Goal: Information Seeking & Learning: Learn about a topic

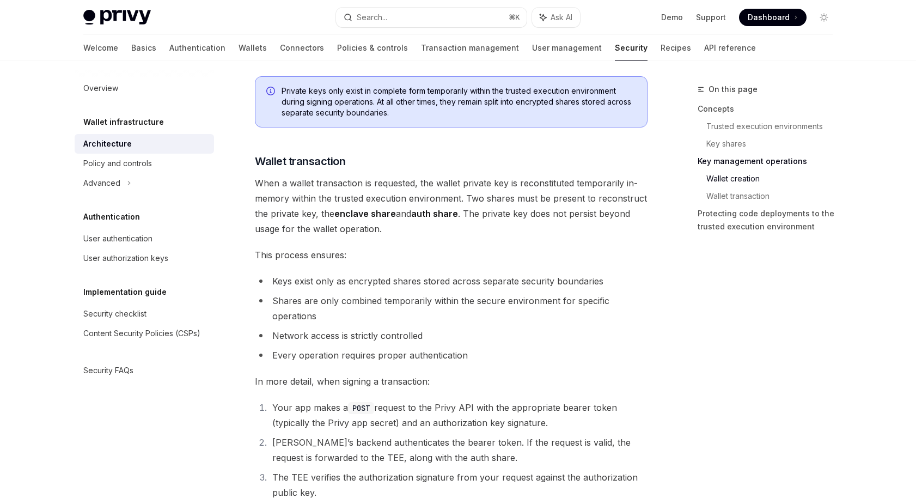
scroll to position [2242, 0]
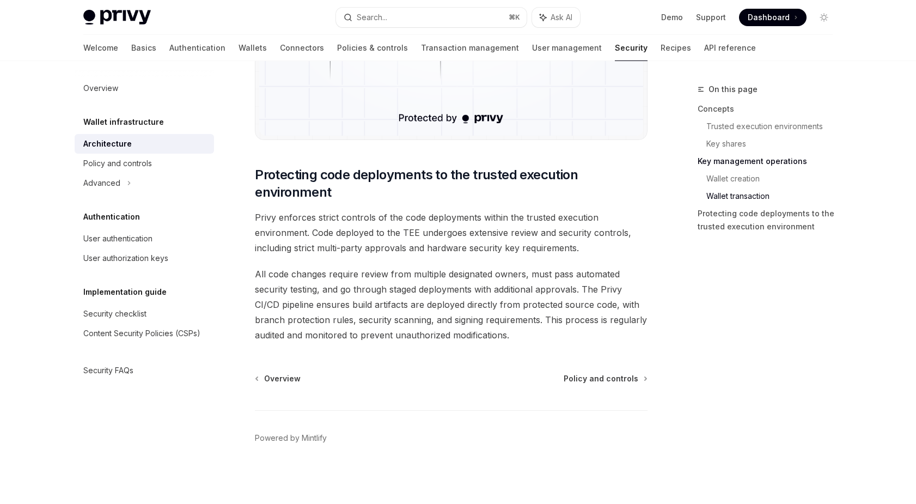
type textarea "*"
click at [414, 8] on button "Search... ⌘ K" at bounding box center [431, 18] width 191 height 20
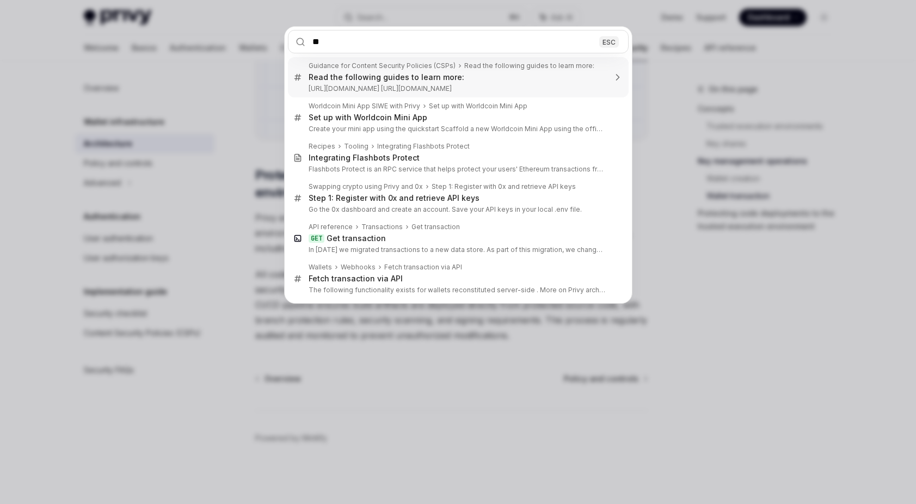
type input "*"
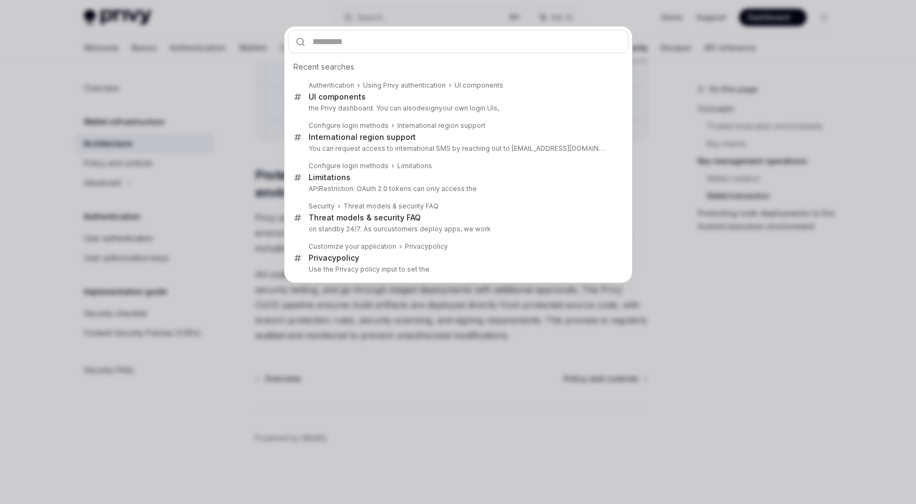
click at [690, 158] on div "Recent searches Authentication Using Privy authentication UI components UI comp…" at bounding box center [458, 252] width 916 height 504
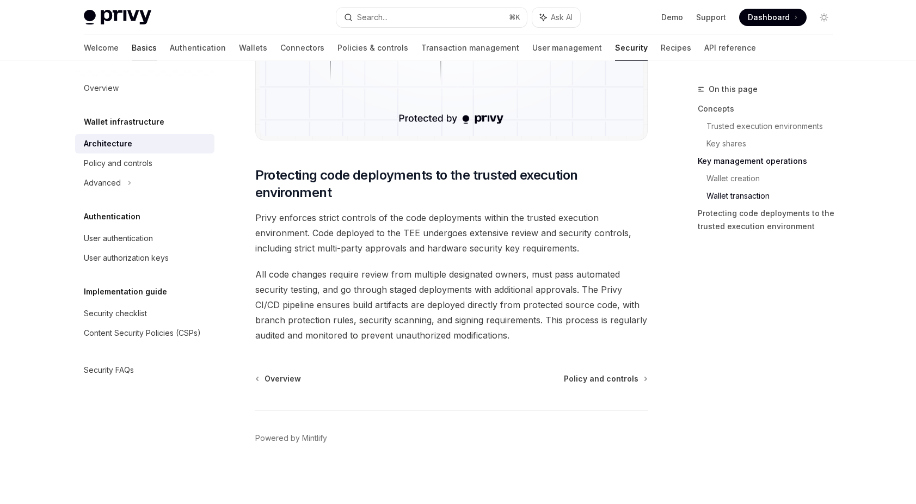
click at [132, 51] on link "Basics" at bounding box center [144, 48] width 25 height 26
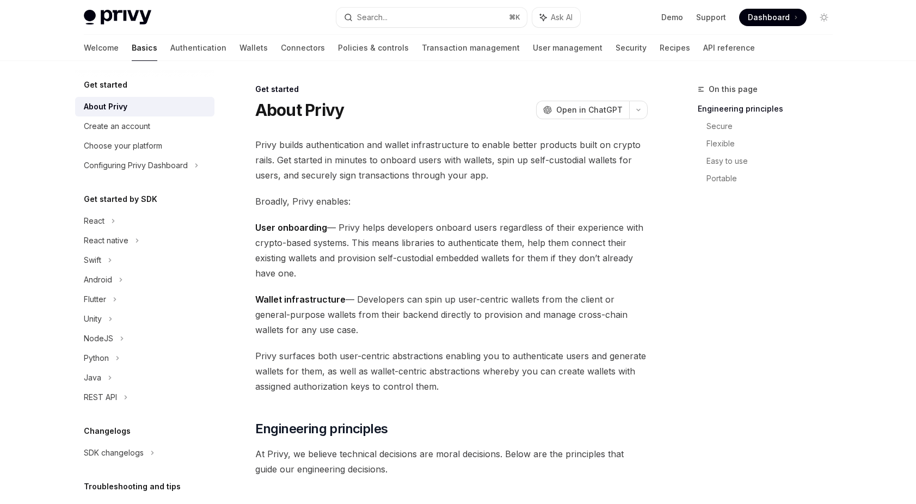
scroll to position [11, 0]
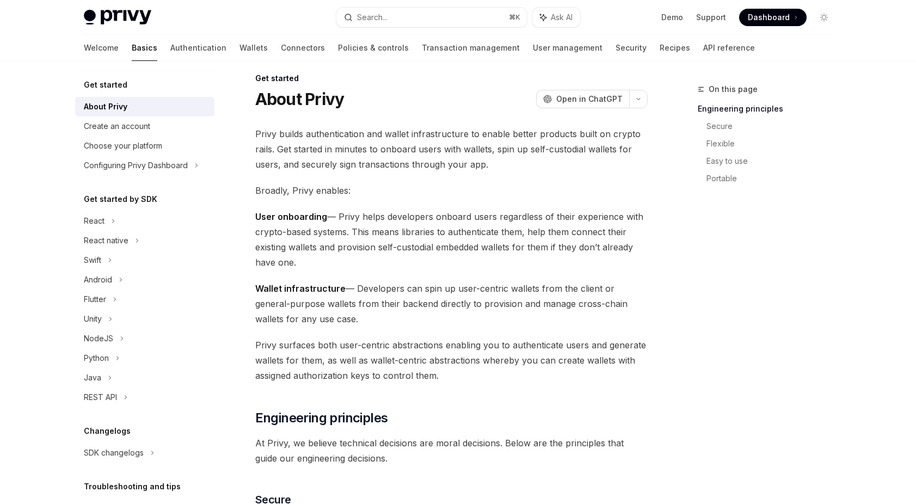
click at [179, 46] on div "Welcome Basics Authentication Wallets Connectors Policies & controls Transactio…" at bounding box center [419, 48] width 671 height 26
click at [170, 48] on link "Authentication" at bounding box center [198, 48] width 56 height 26
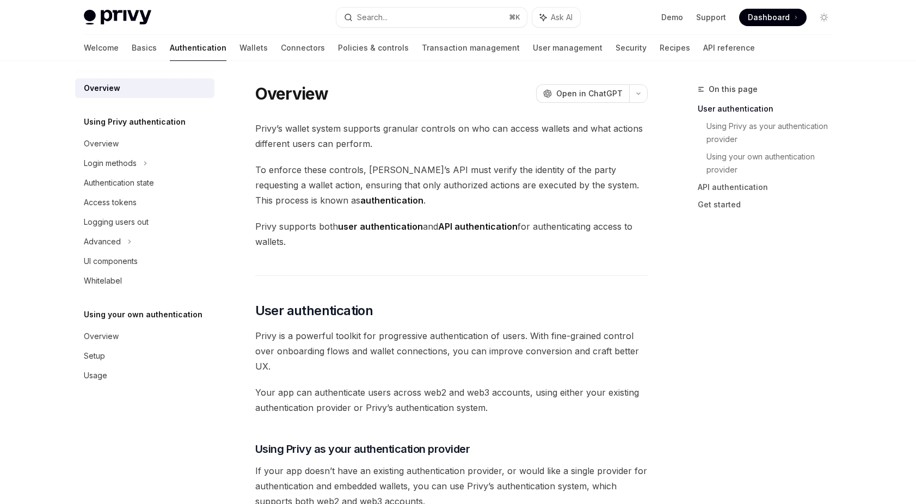
click at [95, 87] on div "Overview" at bounding box center [102, 88] width 36 height 13
click at [240, 50] on link "Wallets" at bounding box center [254, 48] width 28 height 26
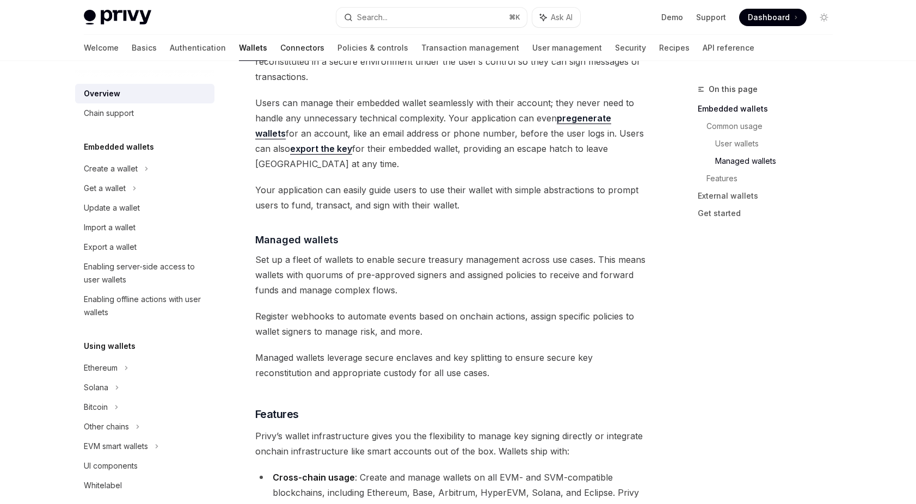
scroll to position [845, 0]
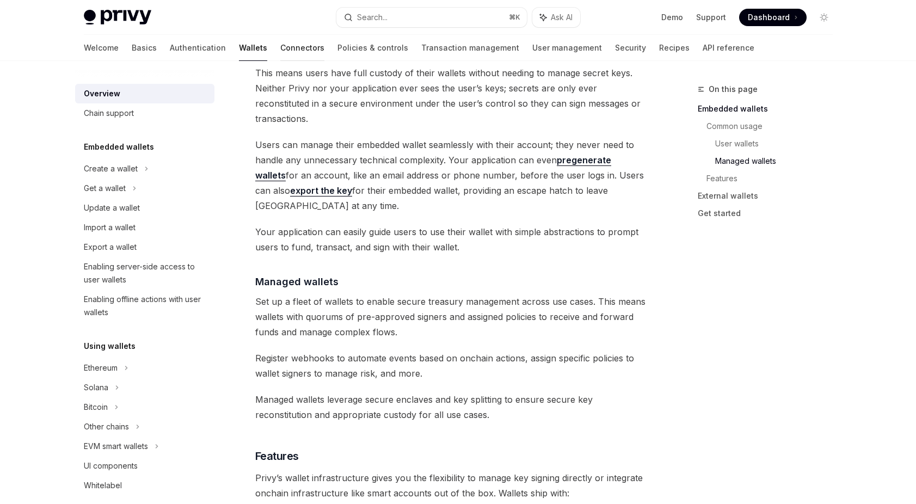
click at [280, 48] on link "Connectors" at bounding box center [302, 48] width 44 height 26
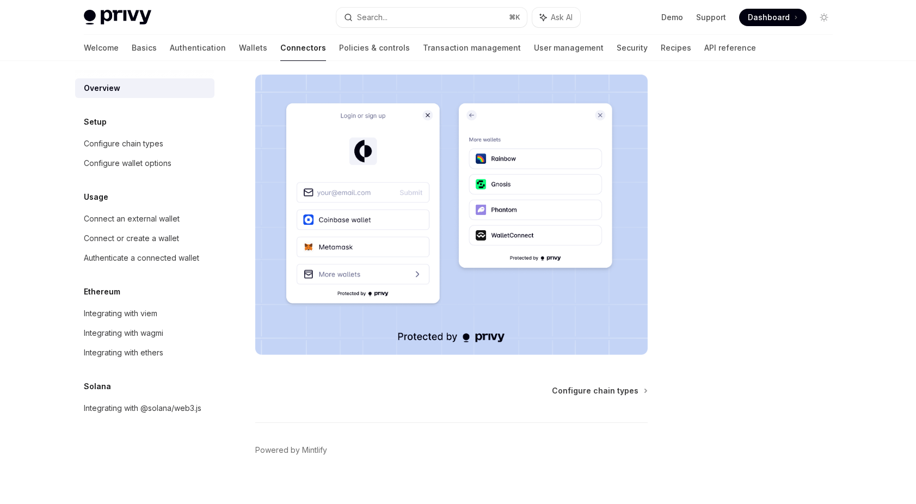
scroll to position [194, 0]
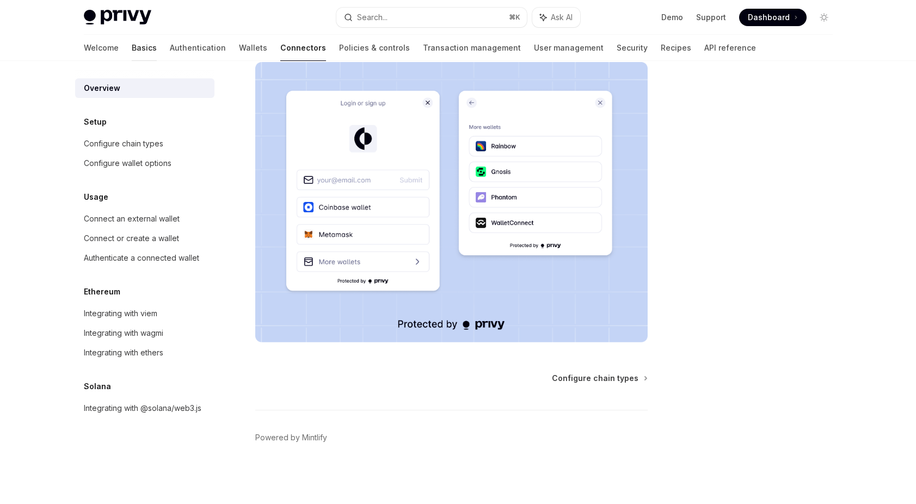
click at [132, 52] on link "Basics" at bounding box center [144, 48] width 25 height 26
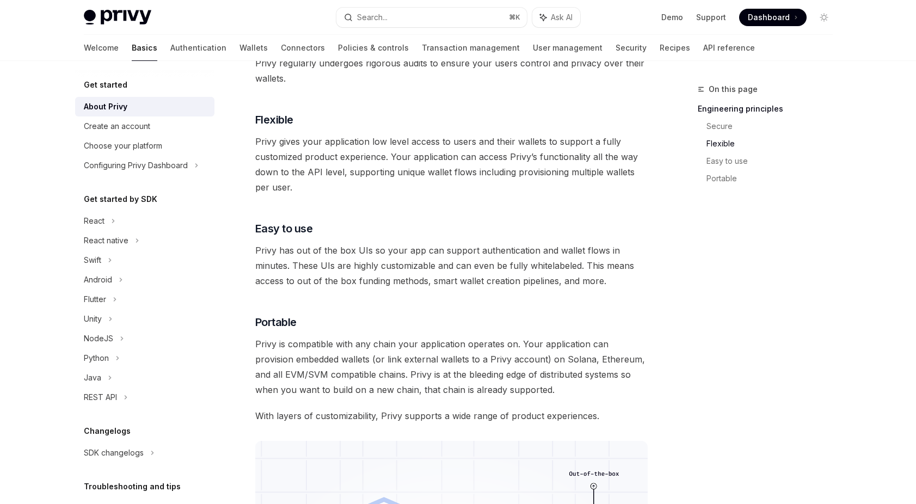
scroll to position [920, 0]
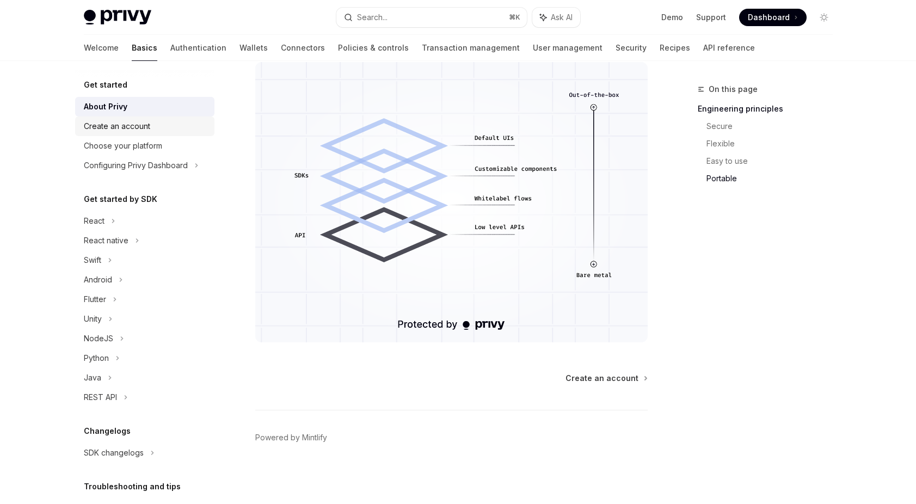
click at [130, 137] on link "Choose your platform" at bounding box center [144, 146] width 139 height 20
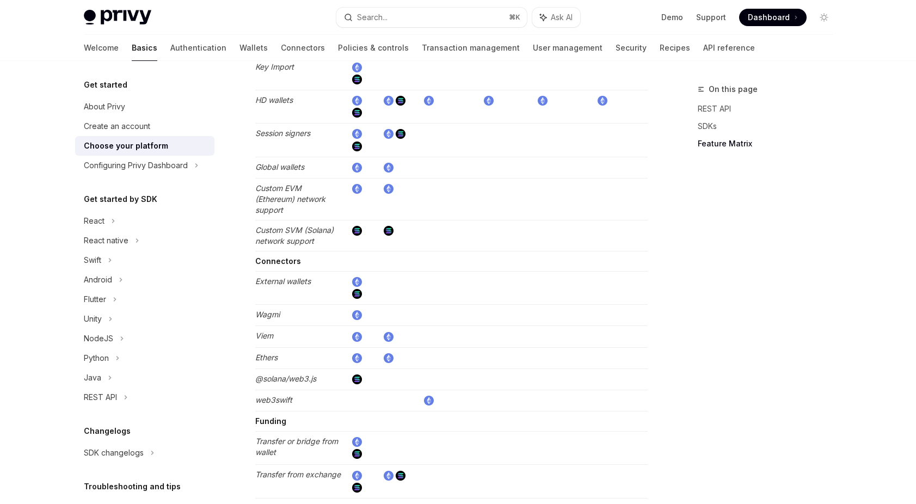
scroll to position [1991, 0]
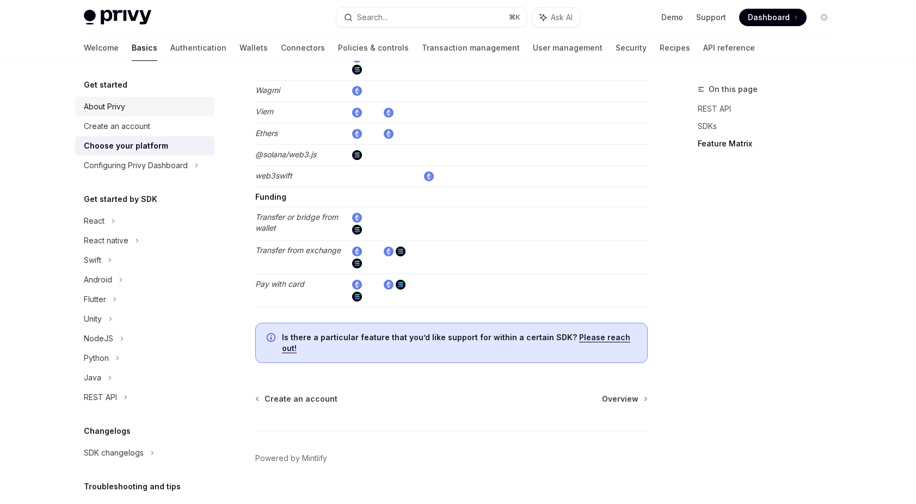
drag, startPoint x: 128, startPoint y: 106, endPoint x: 126, endPoint y: 112, distance: 5.9
click at [127, 106] on div "About Privy" at bounding box center [146, 106] width 124 height 13
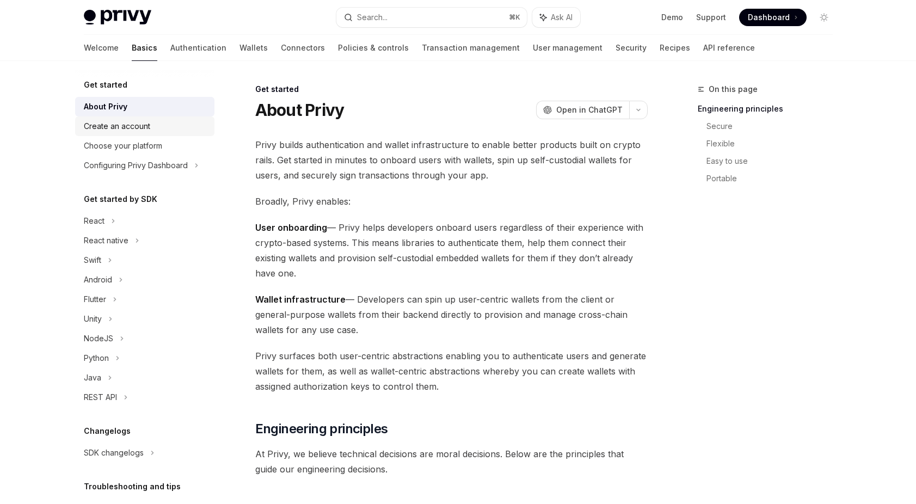
click at [127, 119] on link "Create an account" at bounding box center [144, 127] width 139 height 20
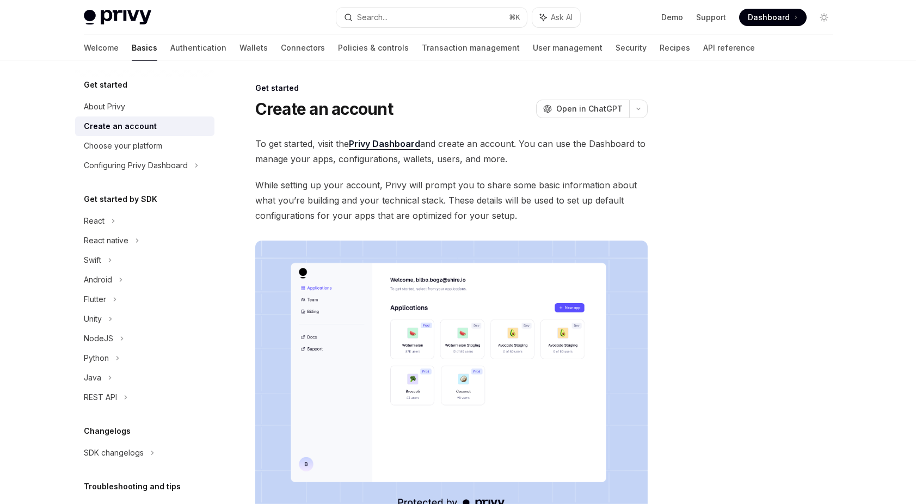
scroll to position [180, 0]
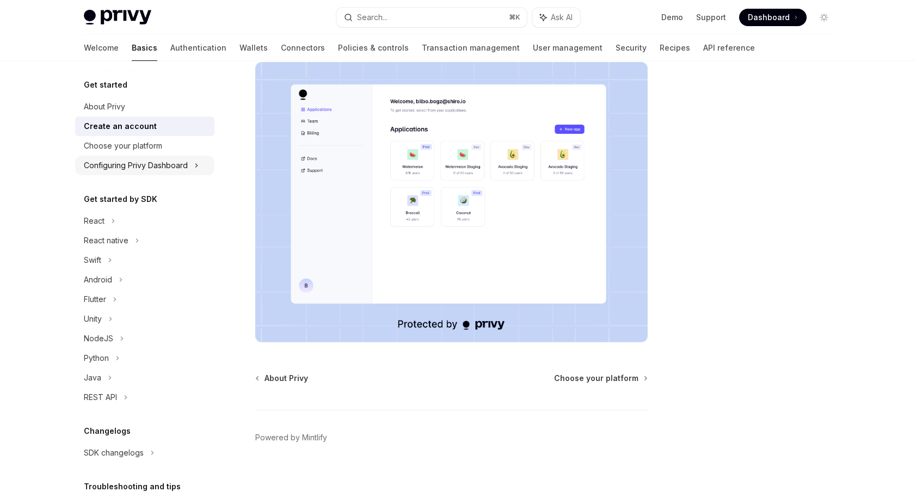
click at [147, 162] on div "Configuring Privy Dashboard" at bounding box center [136, 165] width 104 height 13
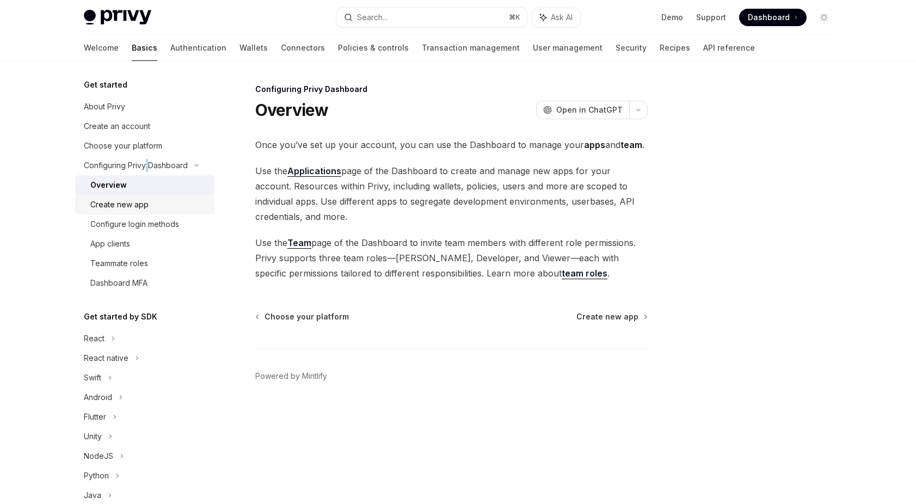
click at [125, 209] on div "Create new app" at bounding box center [119, 204] width 58 height 13
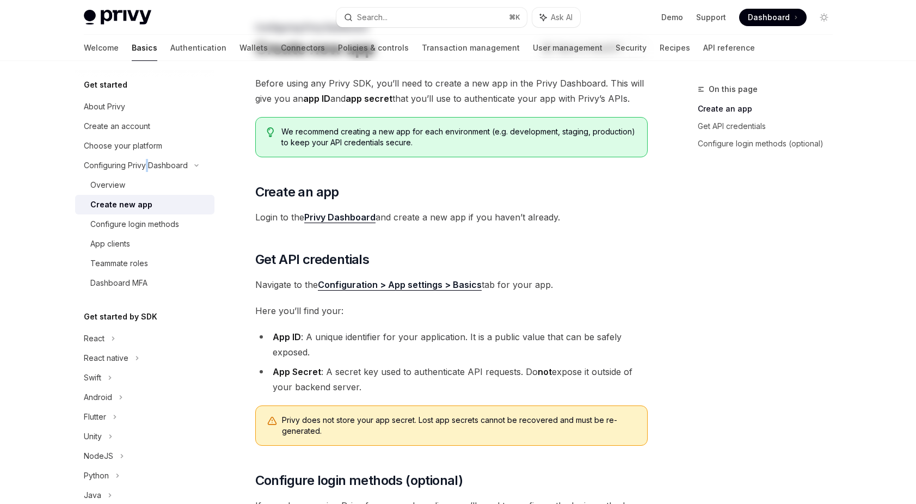
scroll to position [263, 0]
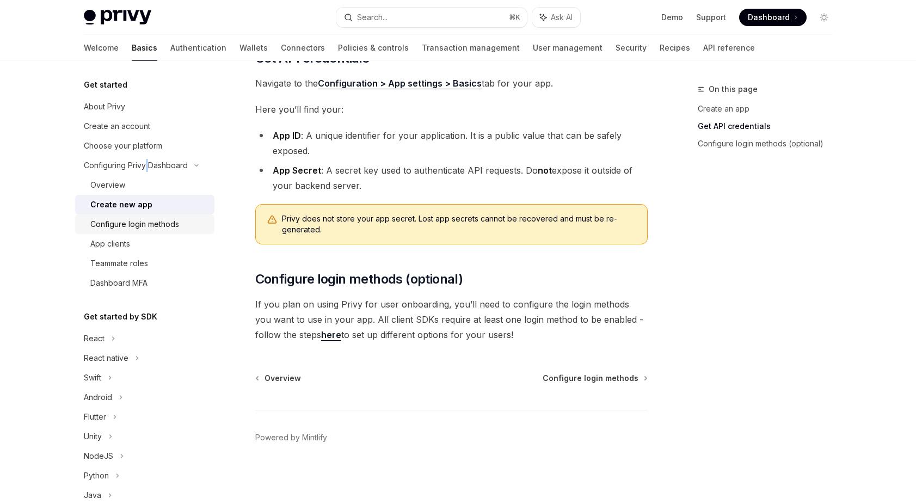
click at [143, 227] on div "Configure login methods" at bounding box center [134, 224] width 89 height 13
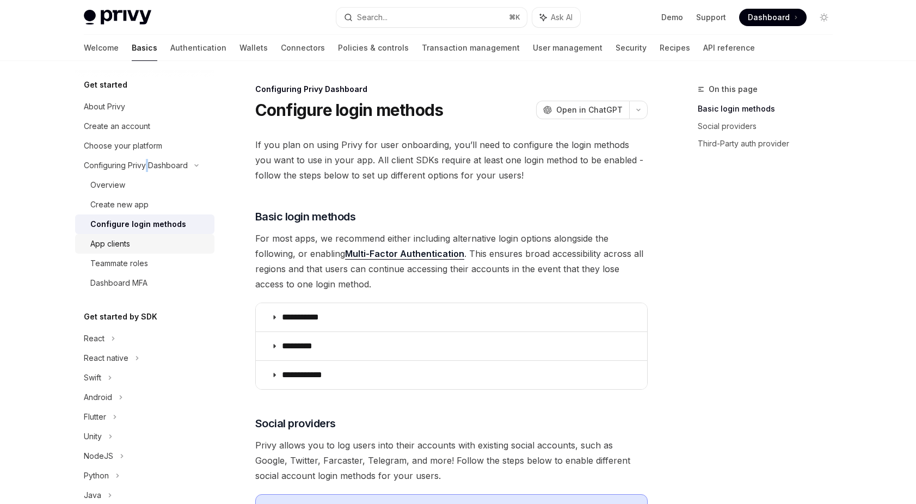
click at [138, 247] on div "App clients" at bounding box center [149, 243] width 118 height 13
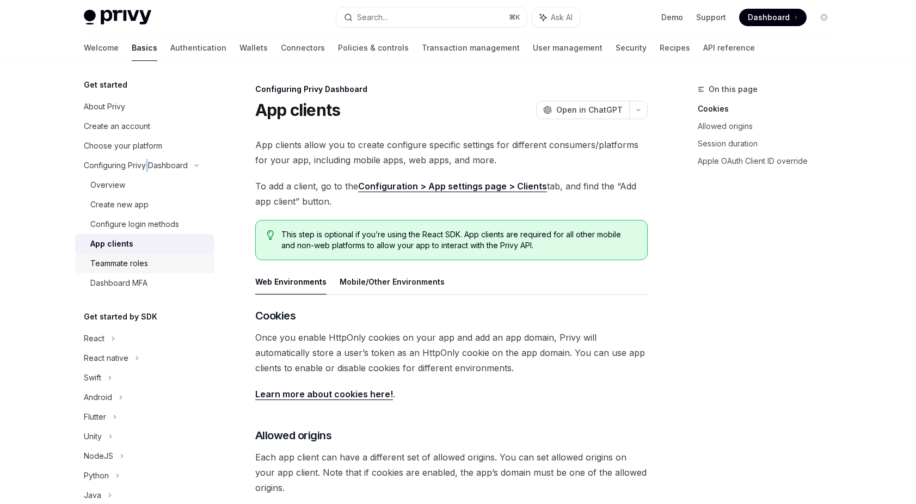
click at [146, 270] on div "Teammate roles" at bounding box center [119, 263] width 58 height 13
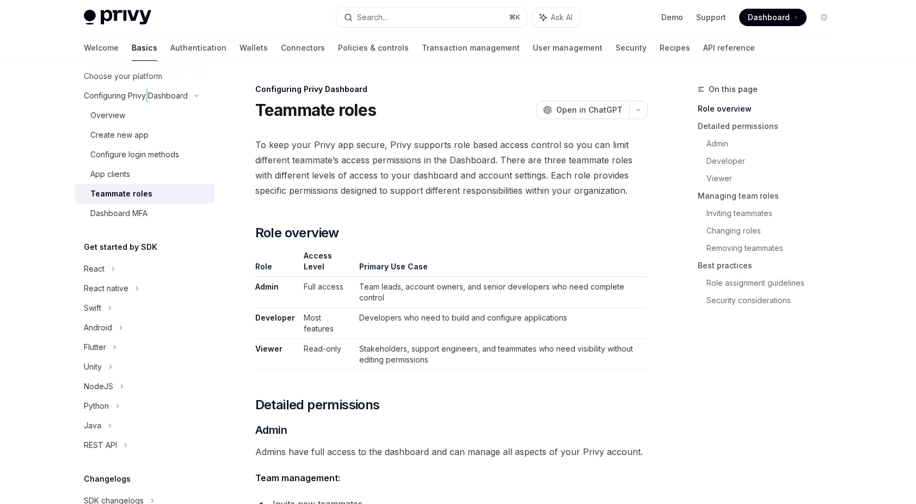
scroll to position [74, 0]
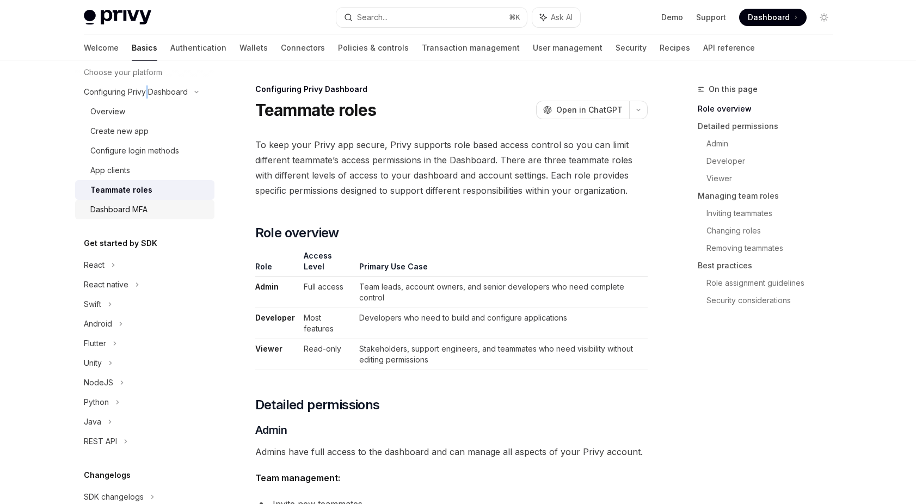
click at [136, 212] on div "Dashboard MFA" at bounding box center [118, 209] width 57 height 13
type textarea "*"
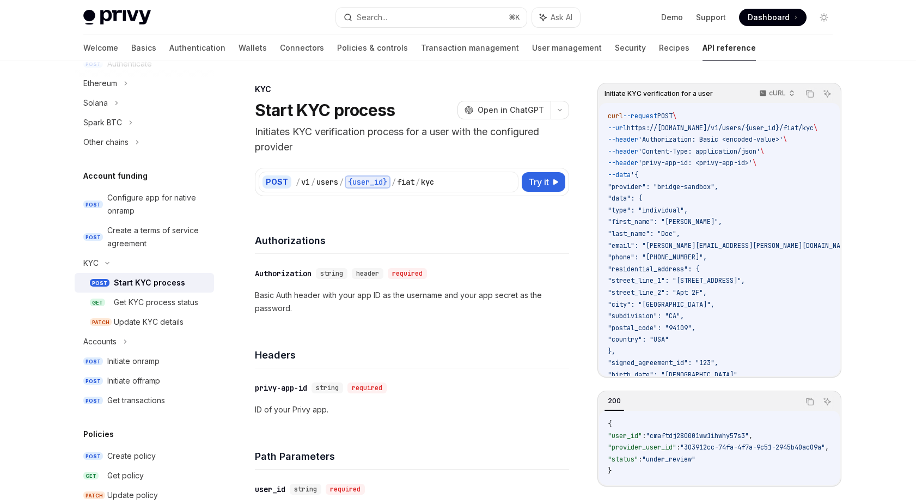
click at [663, 17] on div "Demo Support Dashboard Dashboard" at bounding box center [711, 17] width 244 height 17
click at [773, 15] on span "Dashboard" at bounding box center [769, 17] width 42 height 11
click at [132, 20] on img at bounding box center [118, 17] width 68 height 15
type textarea "*"
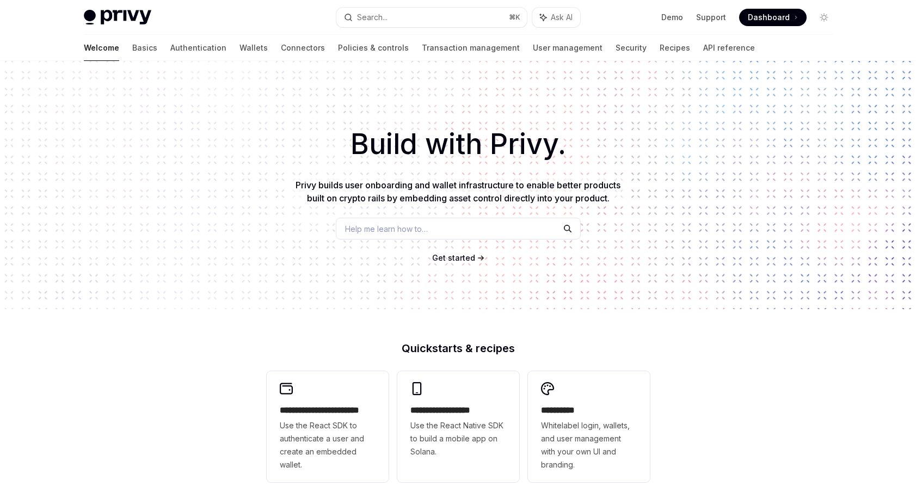
click at [95, 9] on div "Privy Docs home page Search... ⌘ K Ask AI Demo Support Dashboard Dashboard Sear…" at bounding box center [458, 17] width 749 height 35
click at [375, 229] on span "Help me learn how to…" at bounding box center [386, 228] width 83 height 11
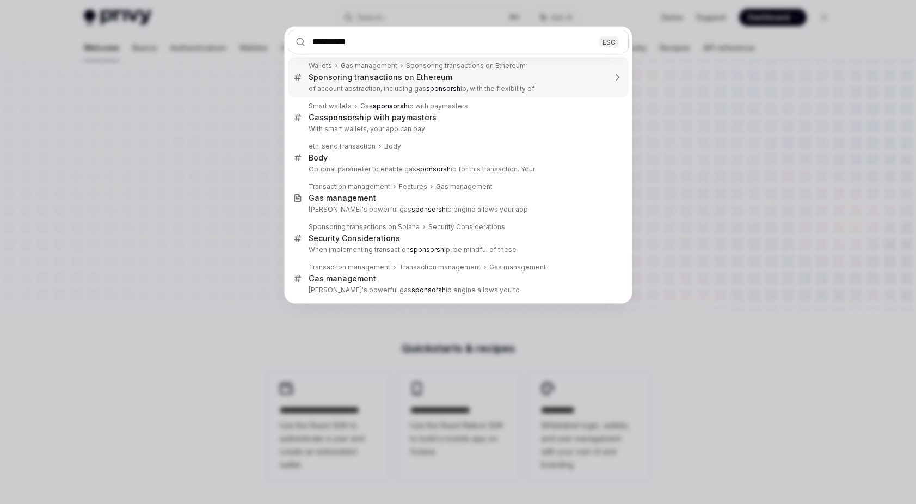
type input "**********"
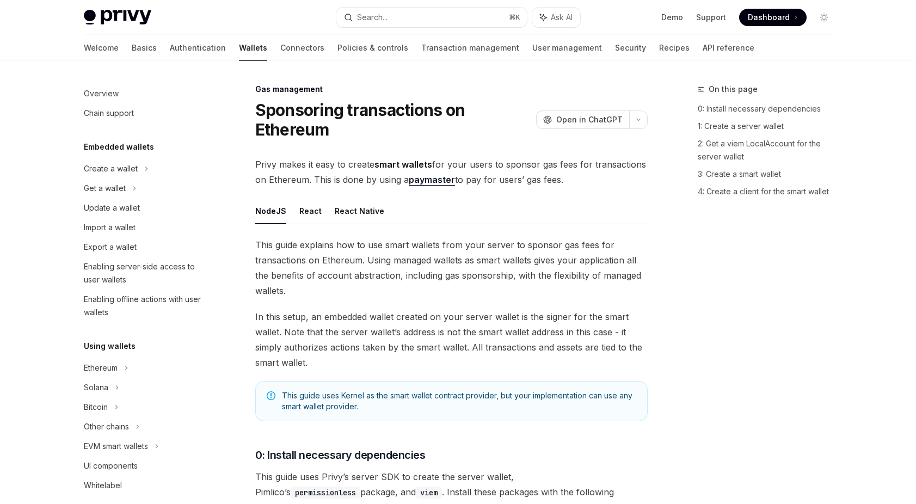
type textarea "*"
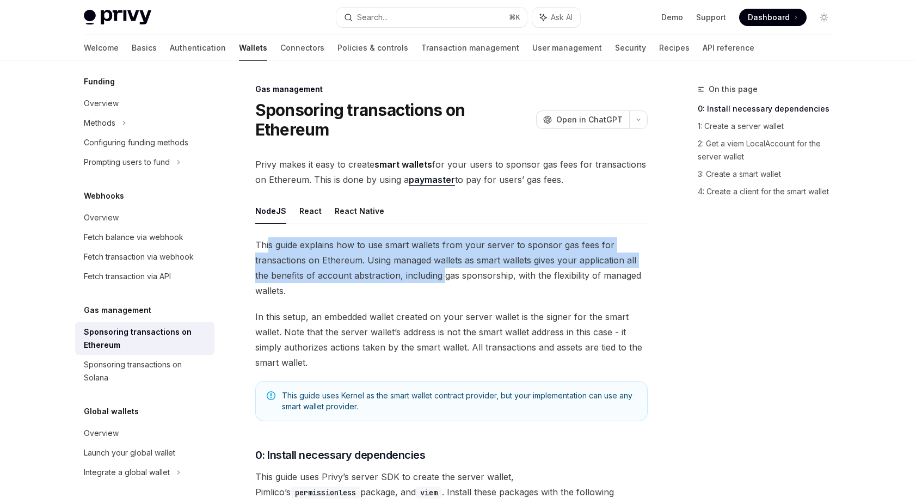
drag, startPoint x: 302, startPoint y: 237, endPoint x: 449, endPoint y: 288, distance: 156.2
click at [447, 284] on span "This guide explains how to use smart wallets from your server to sponsor gas fe…" at bounding box center [451, 267] width 393 height 61
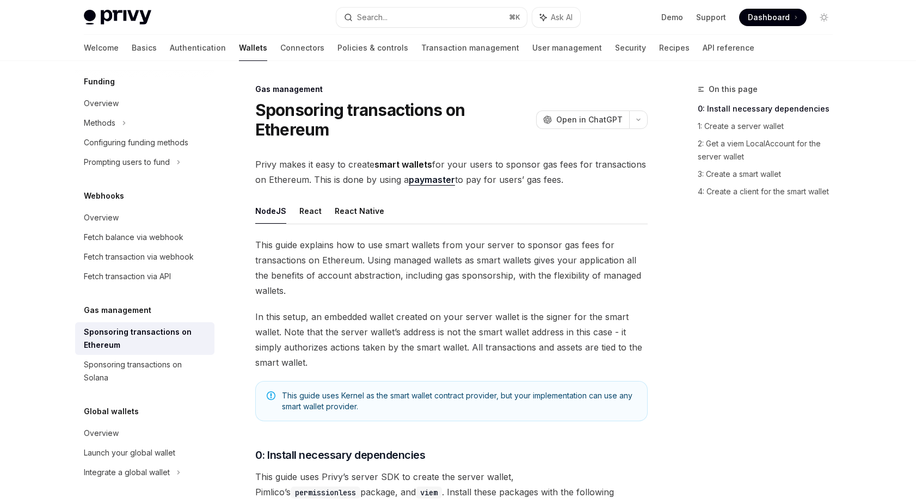
click at [449, 288] on span "This guide explains how to use smart wallets from your server to sponsor gas fe…" at bounding box center [451, 267] width 393 height 61
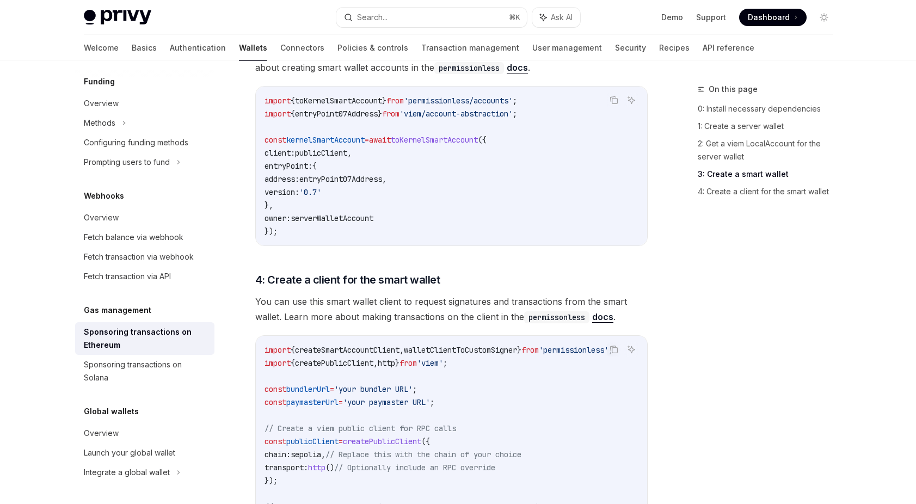
scroll to position [1014, 0]
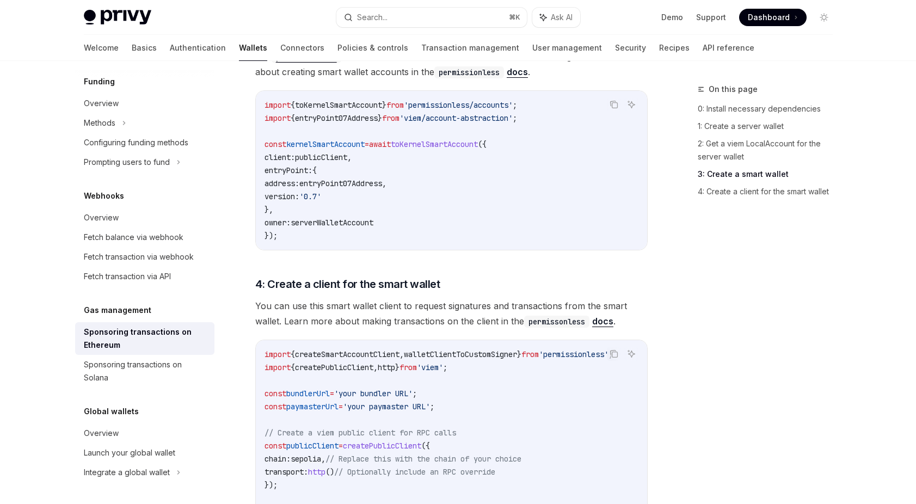
click at [351, 298] on span "You can use this smart wallet client to request signatures and transactions fro…" at bounding box center [451, 313] width 393 height 30
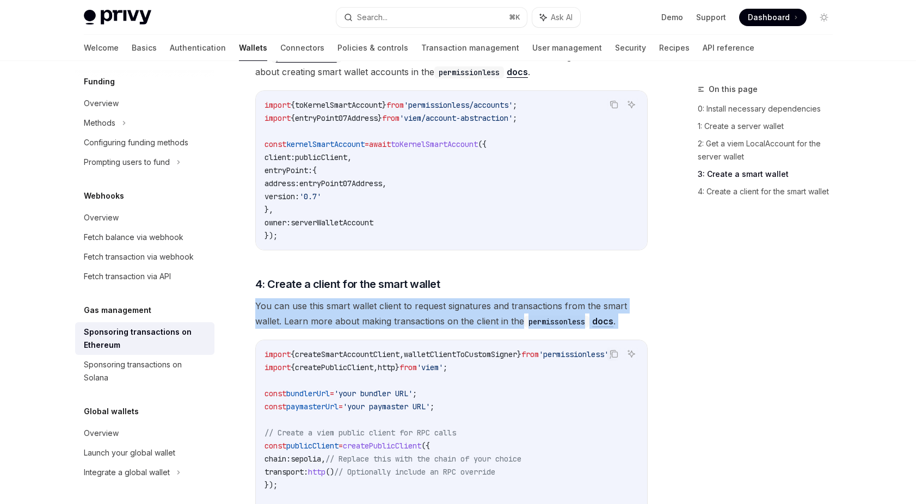
click at [351, 298] on span "You can use this smart wallet client to request signatures and transactions fro…" at bounding box center [451, 313] width 393 height 30
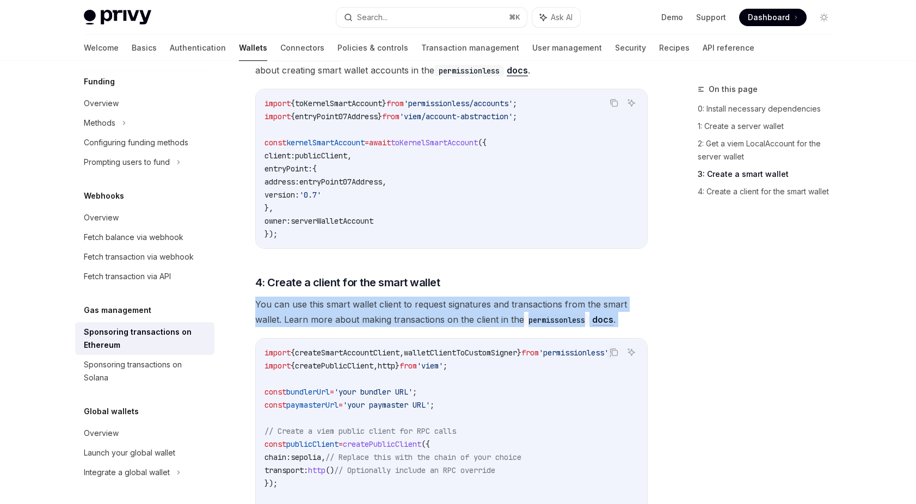
click at [427, 297] on span "You can use this smart wallet client to request signatures and transactions fro…" at bounding box center [451, 312] width 393 height 30
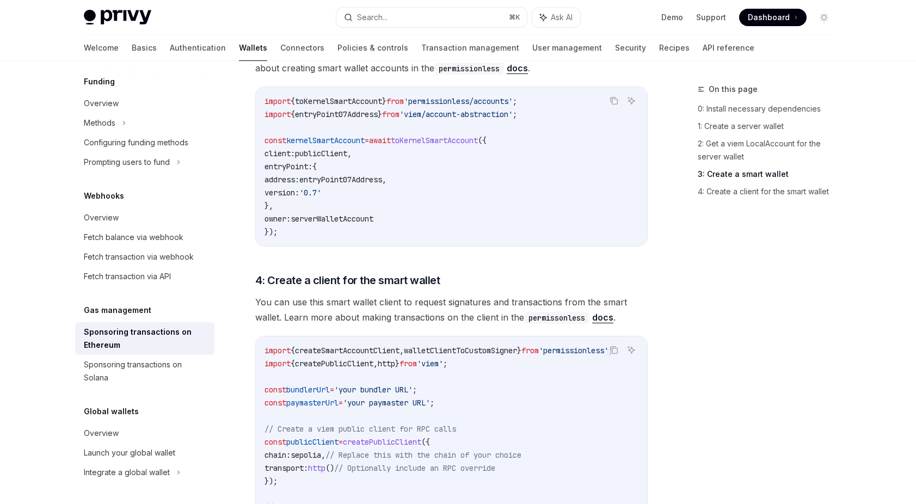
click at [427, 295] on span "You can use this smart wallet client to request signatures and transactions fro…" at bounding box center [451, 310] width 393 height 30
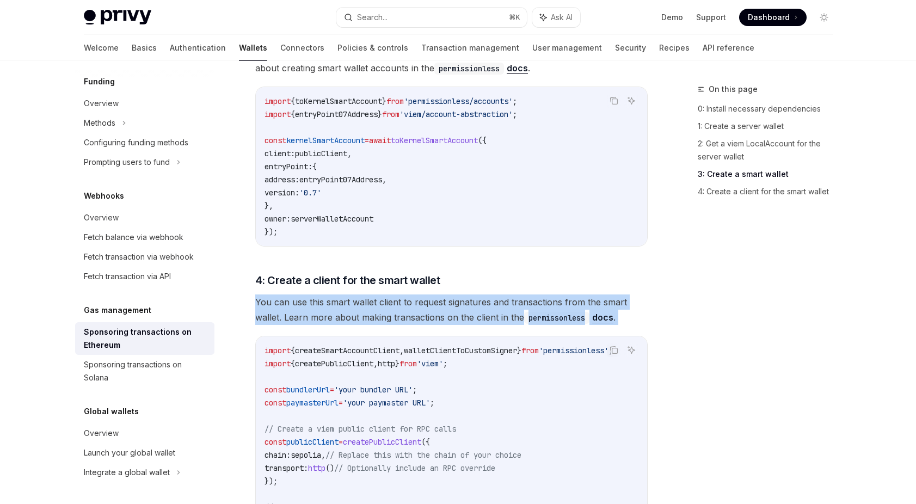
click at [427, 295] on span "You can use this smart wallet client to request signatures and transactions fro…" at bounding box center [451, 310] width 393 height 30
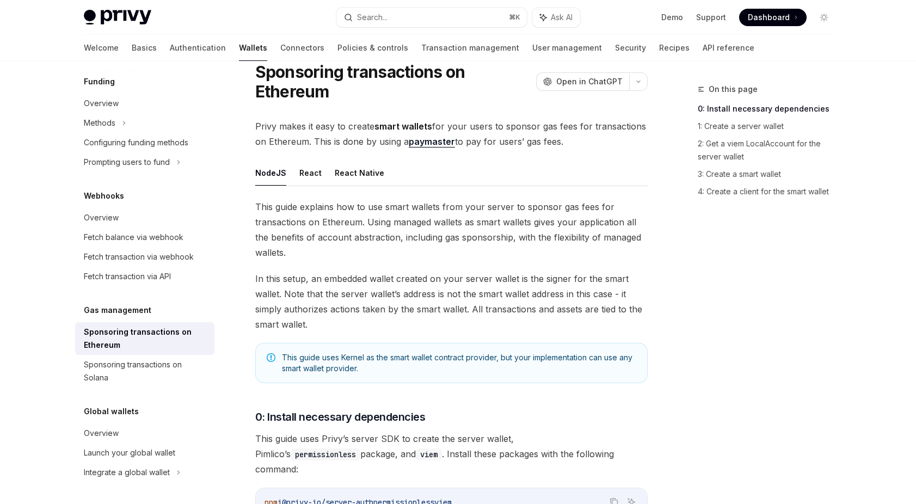
scroll to position [0, 0]
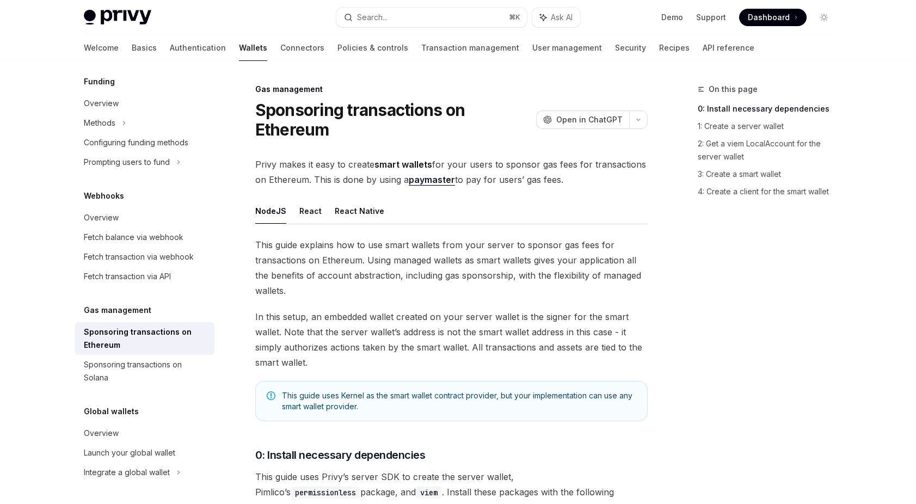
click at [326, 177] on span "Privy makes it easy to create smart wallets for your users to sponsor gas fees …" at bounding box center [451, 172] width 393 height 30
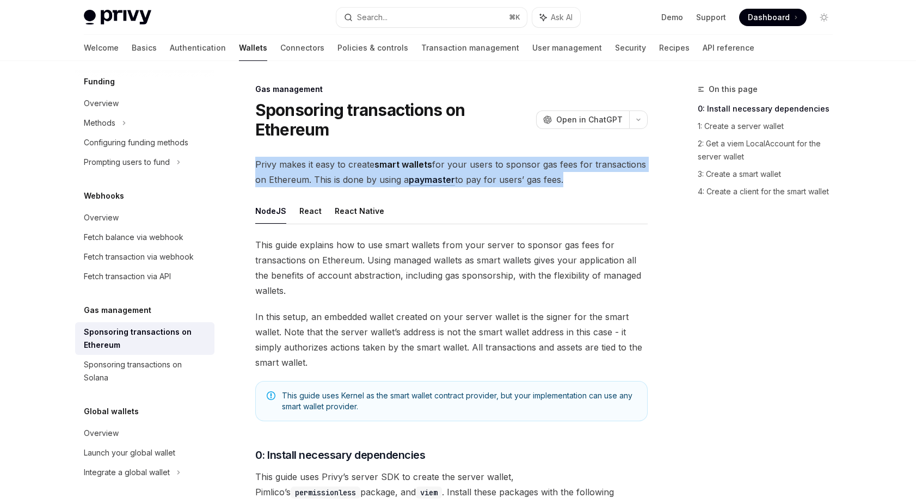
click at [326, 177] on span "Privy makes it easy to create smart wallets for your users to sponsor gas fees …" at bounding box center [451, 172] width 393 height 30
click at [370, 162] on span "Privy makes it easy to create smart wallets for your users to sponsor gas fees …" at bounding box center [451, 172] width 393 height 30
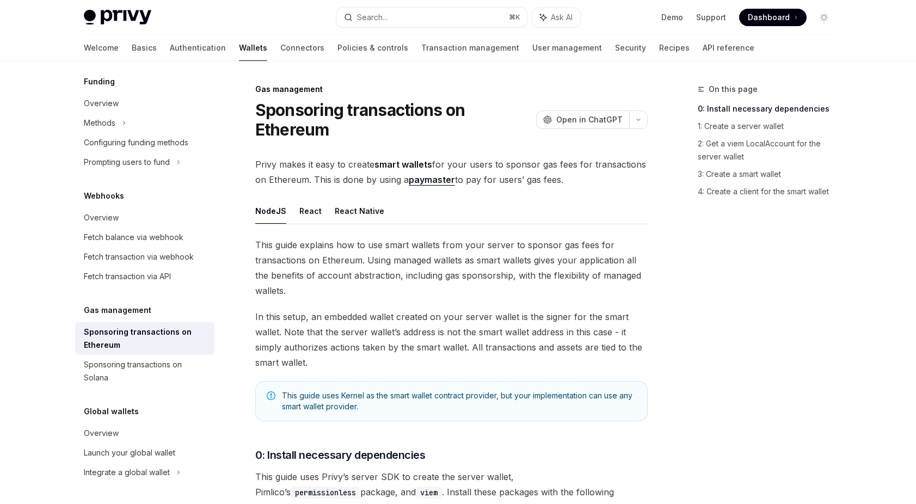
drag, startPoint x: 477, startPoint y: 167, endPoint x: 597, endPoint y: 176, distance: 120.2
click at [597, 176] on span "Privy makes it easy to create smart wallets for your users to sponsor gas fees …" at bounding box center [451, 172] width 393 height 30
drag, startPoint x: 569, startPoint y: 177, endPoint x: 255, endPoint y: 153, distance: 315.1
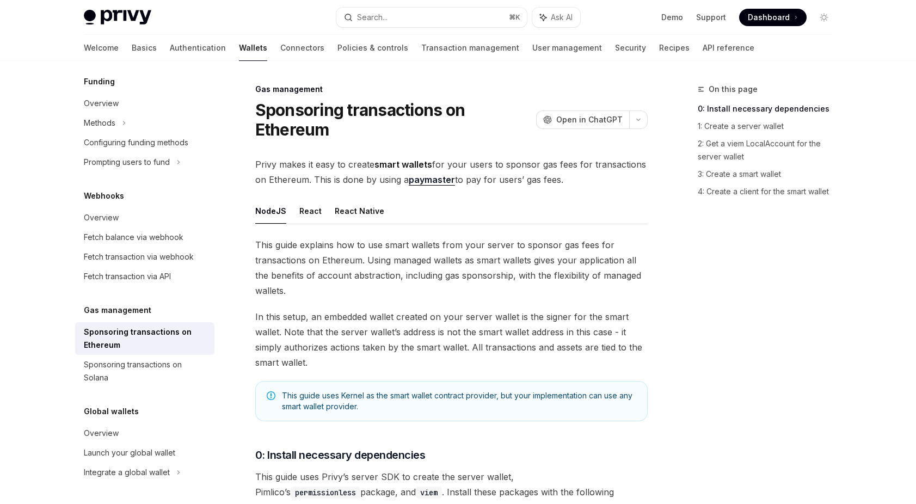
drag, startPoint x: 317, startPoint y: 158, endPoint x: 586, endPoint y: 186, distance: 270.3
click at [586, 186] on span "Privy makes it easy to create smart wallets for your users to sponsor gas fees …" at bounding box center [451, 172] width 393 height 30
click at [441, 181] on link "paymaster" at bounding box center [432, 179] width 46 height 11
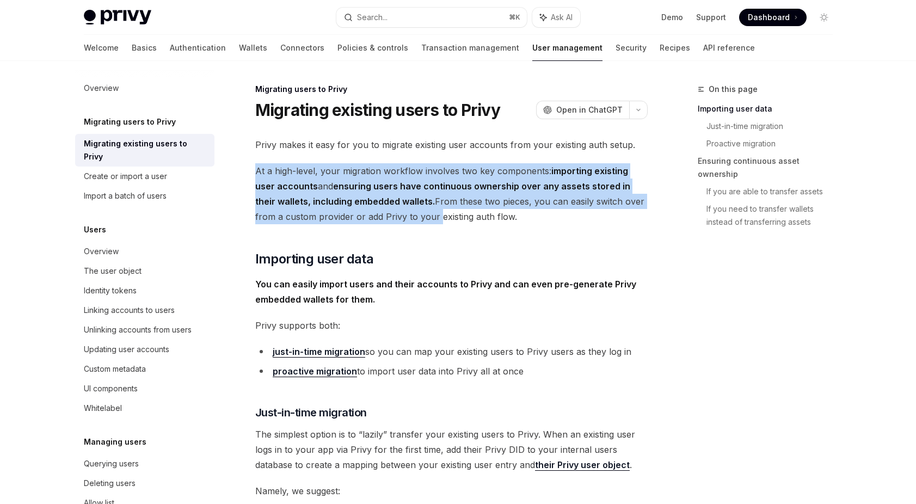
drag, startPoint x: 253, startPoint y: 172, endPoint x: 436, endPoint y: 223, distance: 189.8
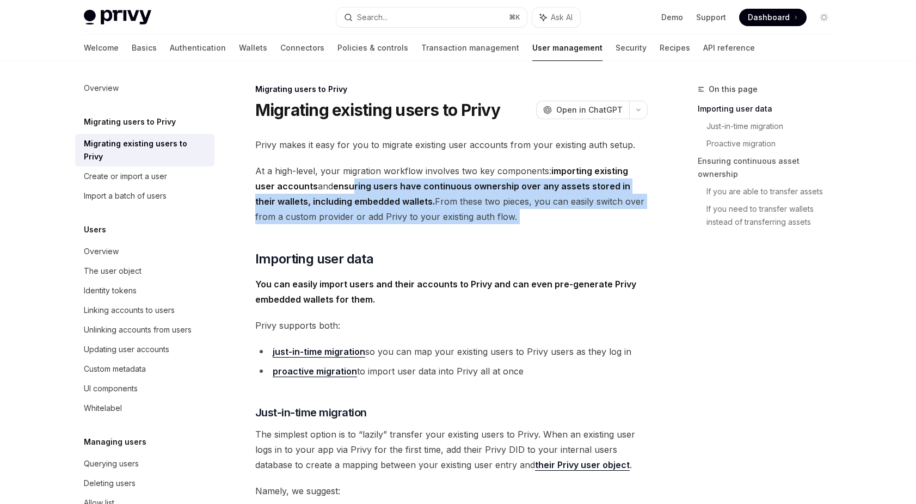
drag, startPoint x: 417, startPoint y: 206, endPoint x: 334, endPoint y: 186, distance: 84.6
click at [340, 188] on strong "ensuring users have continuous ownership over any assets stored in their wallet…" at bounding box center [442, 194] width 375 height 26
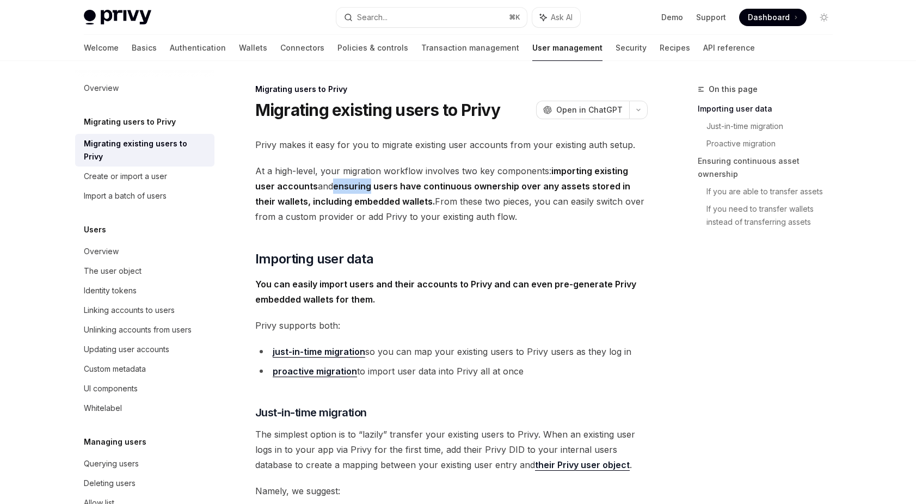
click at [340, 188] on strong "ensuring users have continuous ownership over any assets stored in their wallet…" at bounding box center [442, 194] width 375 height 26
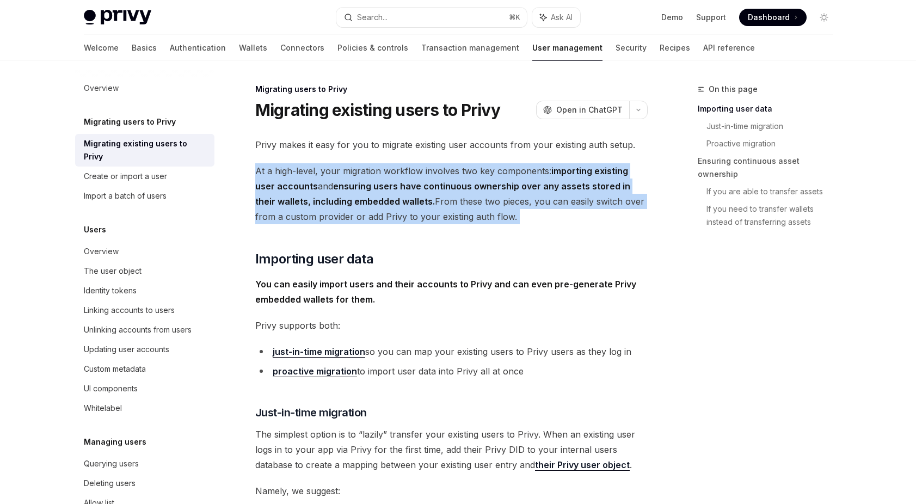
click at [341, 188] on strong "ensuring users have continuous ownership over any assets stored in their wallet…" at bounding box center [442, 194] width 375 height 26
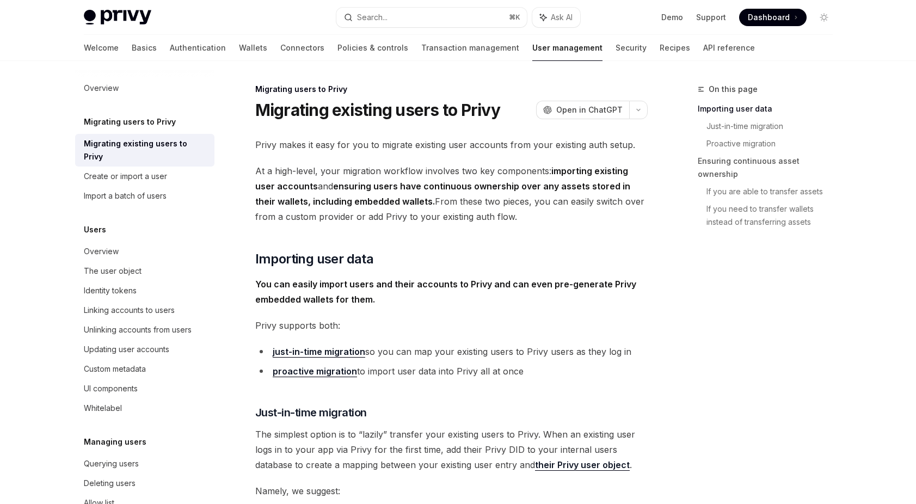
click at [437, 198] on span "At a high-level, your migration workflow involves two key components: importing…" at bounding box center [451, 193] width 393 height 61
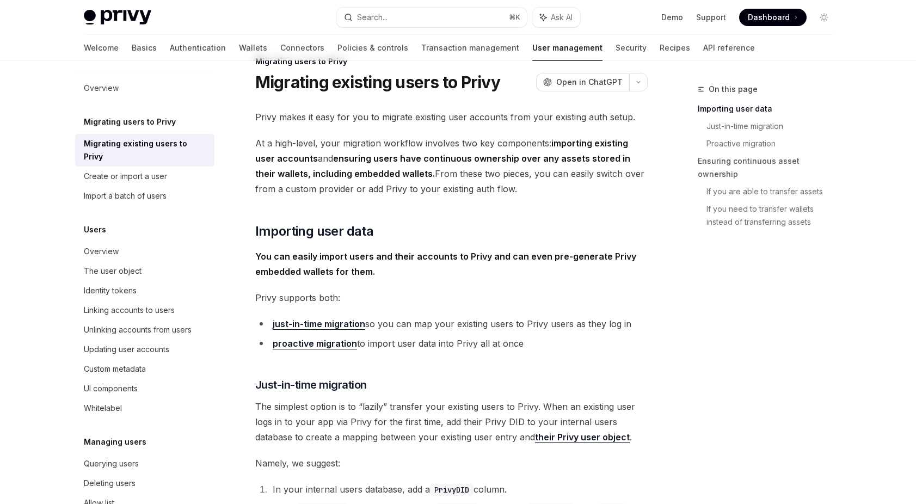
scroll to position [29, 0]
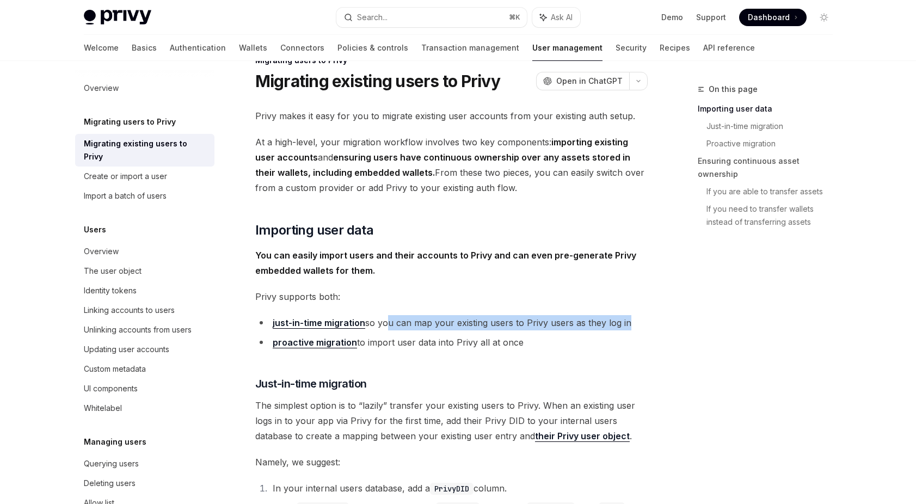
drag, startPoint x: 464, startPoint y: 324, endPoint x: 544, endPoint y: 332, distance: 80.9
click at [528, 331] on ul "just-in-time migration so you can map your existing users to Privy users as the…" at bounding box center [451, 332] width 393 height 35
drag, startPoint x: 544, startPoint y: 332, endPoint x: 567, endPoint y: 345, distance: 26.3
click at [544, 332] on ul "just-in-time migration so you can map your existing users to Privy users as the…" at bounding box center [451, 332] width 393 height 35
drag, startPoint x: 567, startPoint y: 346, endPoint x: 426, endPoint y: 301, distance: 147.4
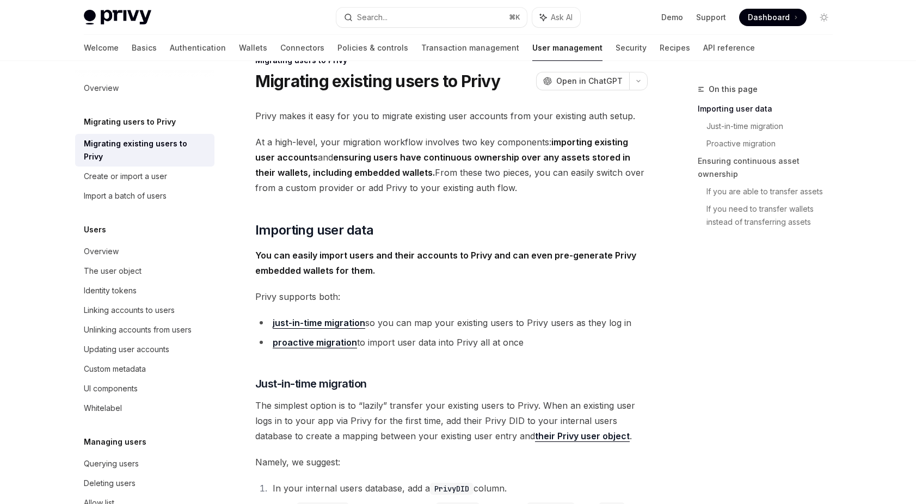
click at [426, 301] on span "Privy supports both:" at bounding box center [451, 296] width 393 height 15
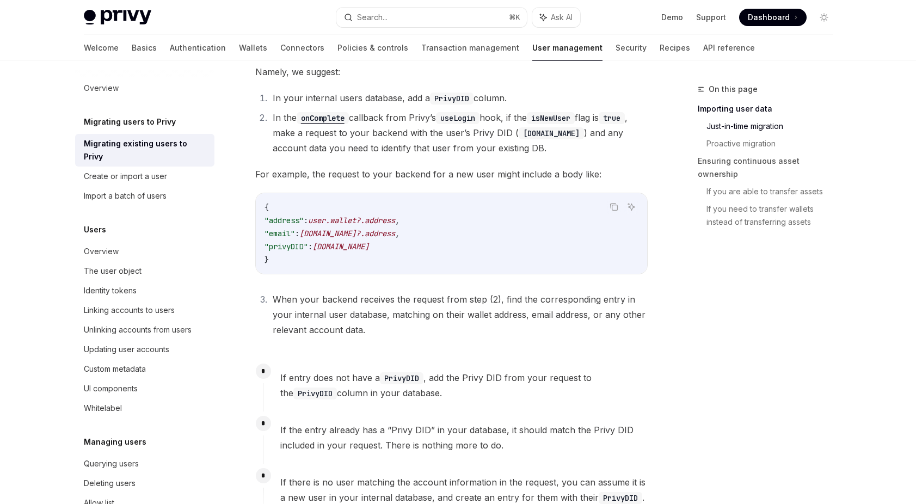
scroll to position [425, 0]
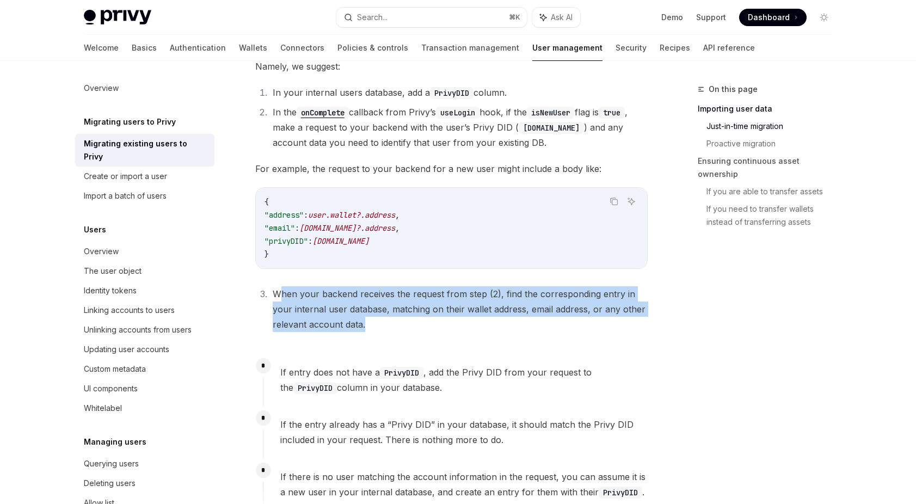
drag, startPoint x: 278, startPoint y: 295, endPoint x: 423, endPoint y: 330, distance: 149.5
click at [423, 330] on li "When your backend receives the request from step (2), find the corresponding en…" at bounding box center [459, 309] width 378 height 46
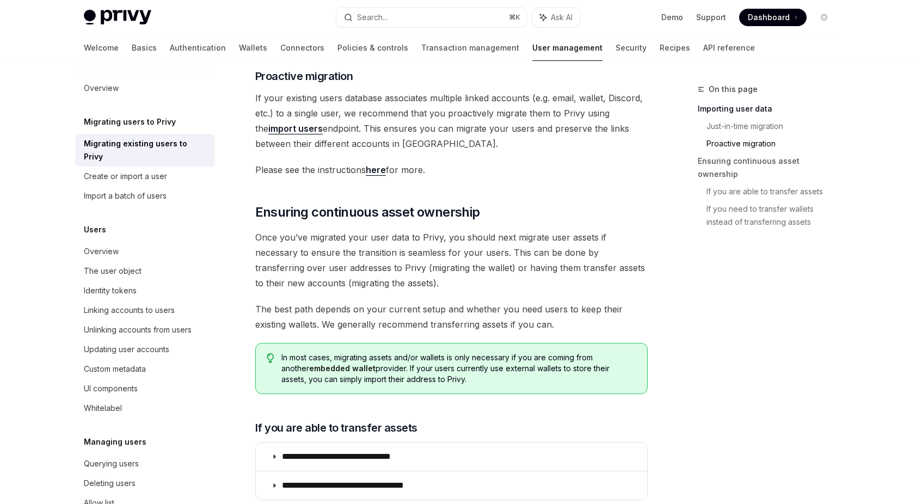
scroll to position [976, 0]
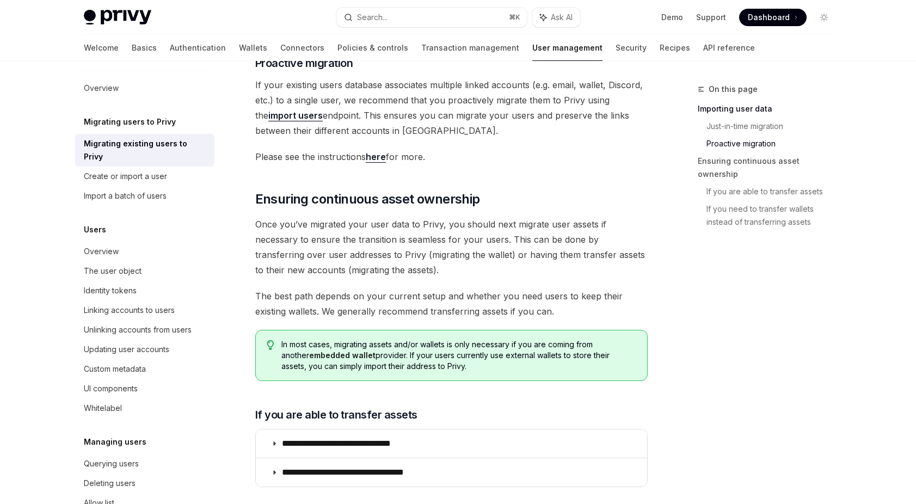
click at [381, 248] on span "Once you’ve migrated your user data to Privy, you should next migrate user asse…" at bounding box center [451, 247] width 393 height 61
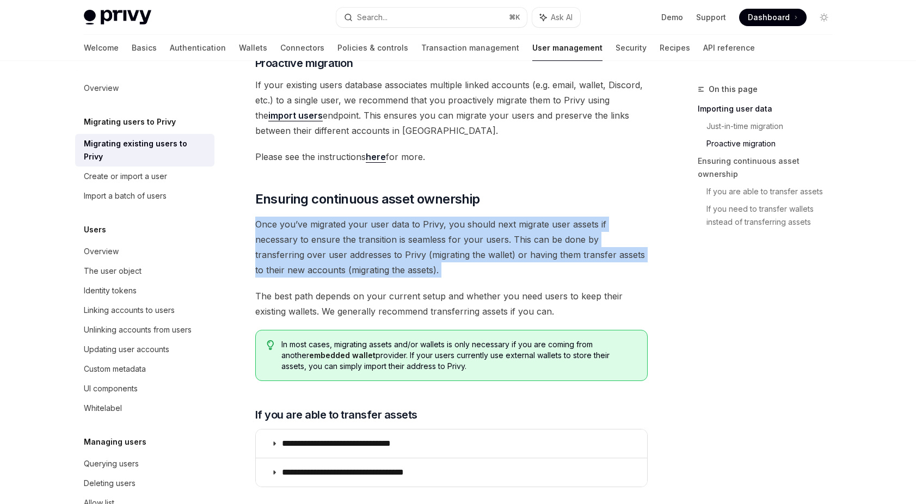
click at [381, 248] on span "Once you’ve migrated your user data to Privy, you should next migrate user asse…" at bounding box center [451, 247] width 393 height 61
click at [494, 253] on span "Once you’ve migrated your user data to Privy, you should next migrate user asse…" at bounding box center [451, 247] width 393 height 61
drag, startPoint x: 492, startPoint y: 265, endPoint x: 283, endPoint y: 227, distance: 212.4
click at [283, 227] on span "Once you’ve migrated your user data to Privy, you should next migrate user asse…" at bounding box center [451, 247] width 393 height 61
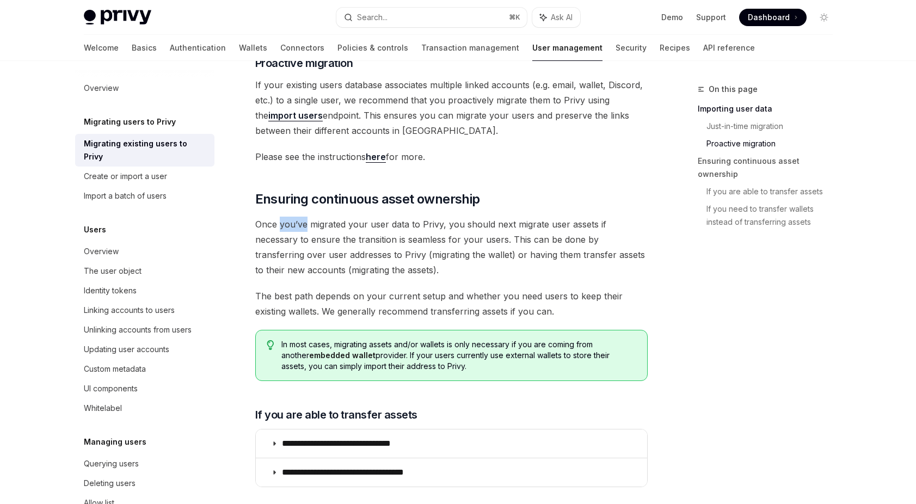
click at [283, 227] on span "Once you’ve migrated your user data to Privy, you should next migrate user asse…" at bounding box center [451, 247] width 393 height 61
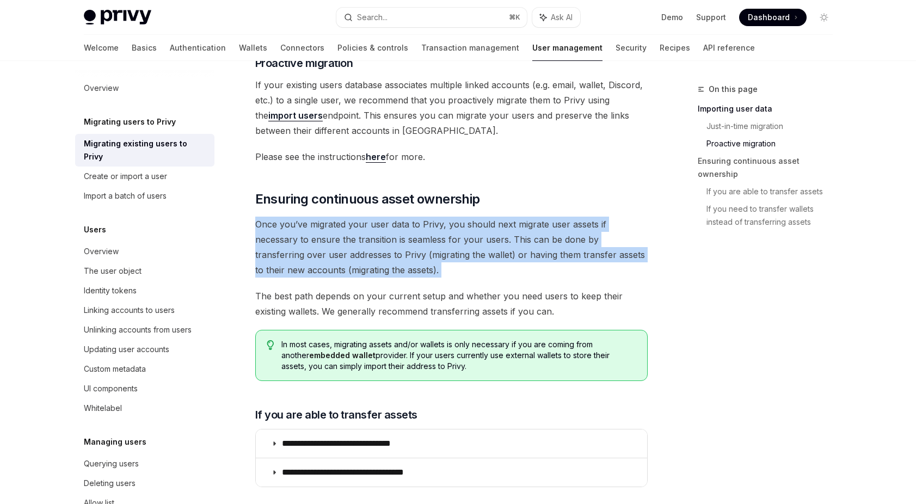
drag, startPoint x: 283, startPoint y: 227, endPoint x: 390, endPoint y: 260, distance: 111.6
click at [389, 260] on span "Once you’ve migrated your user data to Privy, you should next migrate user asse…" at bounding box center [451, 247] width 393 height 61
click at [390, 260] on span "Once you’ve migrated your user data to Privy, you should next migrate user asse…" at bounding box center [451, 247] width 393 height 61
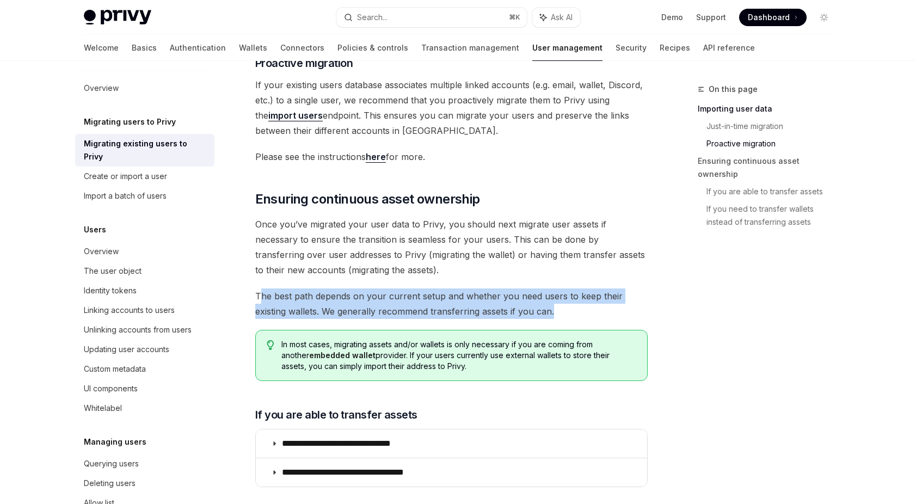
drag, startPoint x: 595, startPoint y: 313, endPoint x: 260, endPoint y: 292, distance: 335.4
click at [260, 292] on span "The best path depends on your current setup and whether you need users to keep …" at bounding box center [451, 304] width 393 height 30
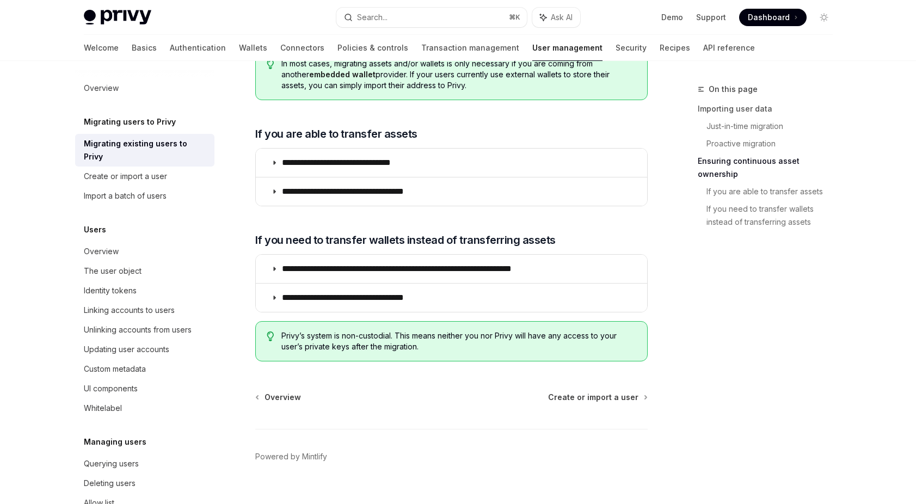
scroll to position [1257, 0]
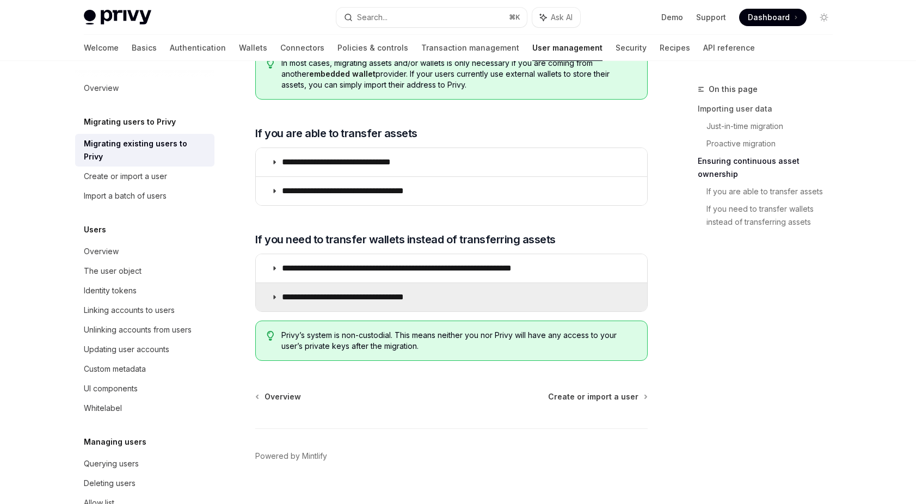
drag, startPoint x: 476, startPoint y: 295, endPoint x: 485, endPoint y: 293, distance: 8.3
click at [476, 295] on summary "**********" at bounding box center [451, 297] width 391 height 28
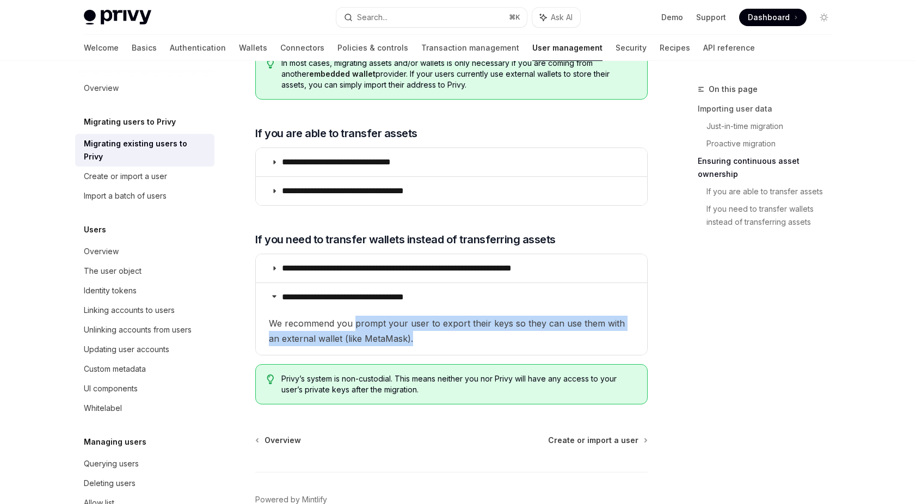
drag, startPoint x: 491, startPoint y: 339, endPoint x: 354, endPoint y: 317, distance: 137.8
click at [354, 240] on span "We recommend you prompt your user to export their keys so they can use them wit…" at bounding box center [451, 225] width 365 height 30
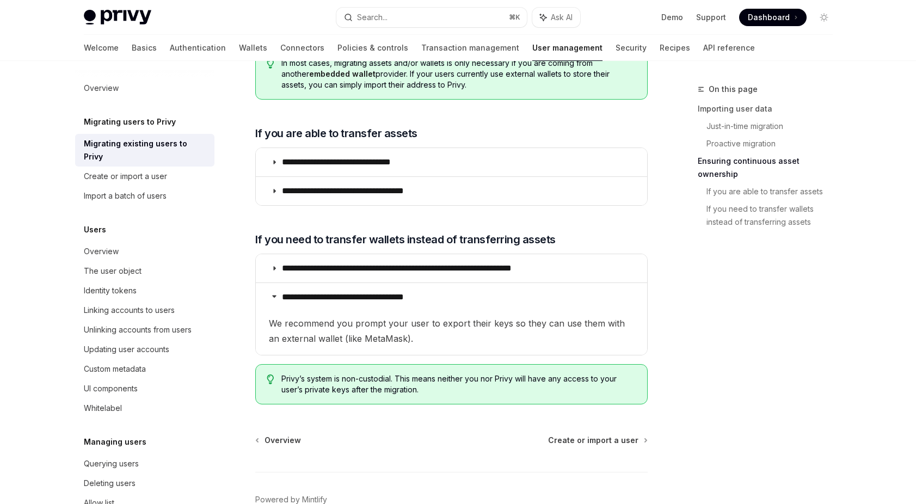
click at [479, 240] on span "We recommend you prompt your user to export their keys so they can use them wit…" at bounding box center [451, 225] width 365 height 30
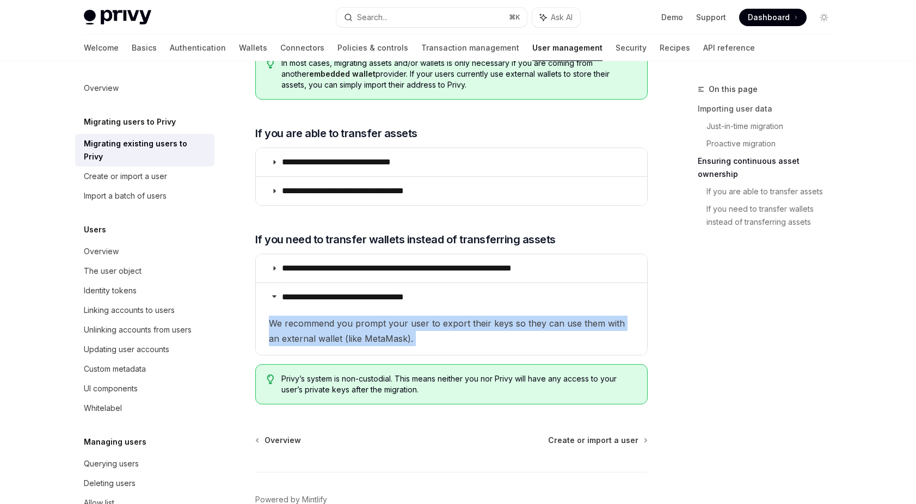
click at [479, 240] on span "We recommend you prompt your user to export their keys so they can use them wit…" at bounding box center [451, 225] width 365 height 30
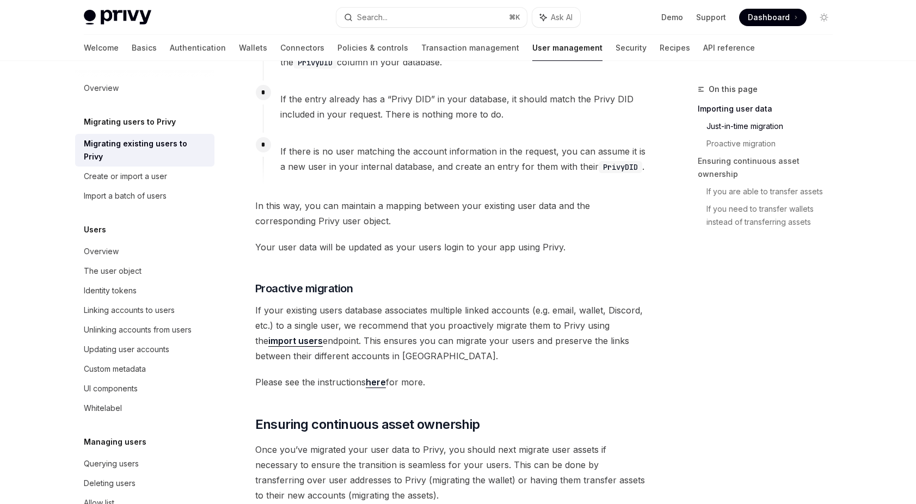
scroll to position [606, 0]
